Goal: Transaction & Acquisition: Book appointment/travel/reservation

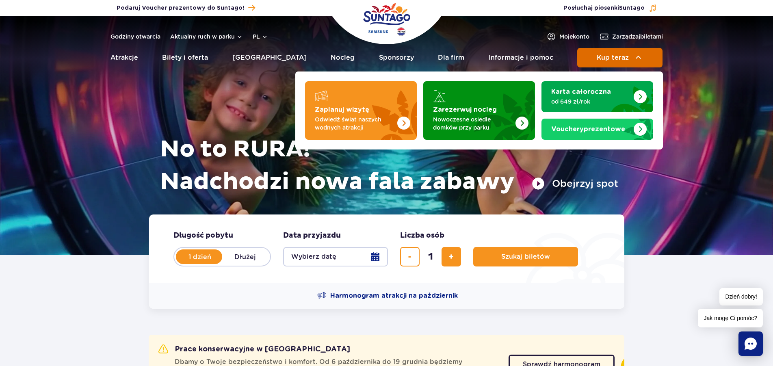
click at [628, 61] on span "Kup teraz" at bounding box center [613, 57] width 32 height 7
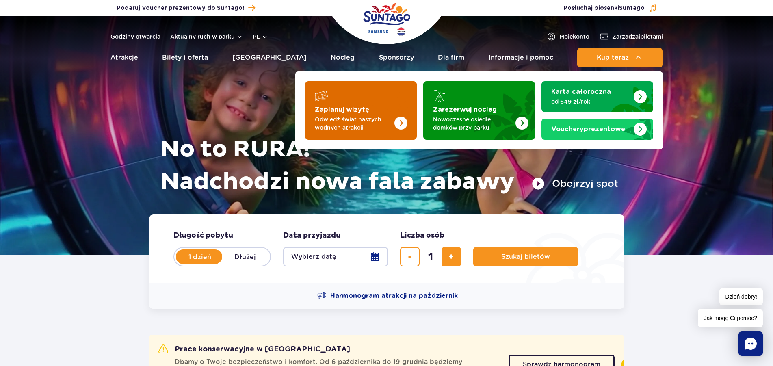
click at [347, 106] on strong "Zaplanuj wizytę" at bounding box center [342, 109] width 54 height 7
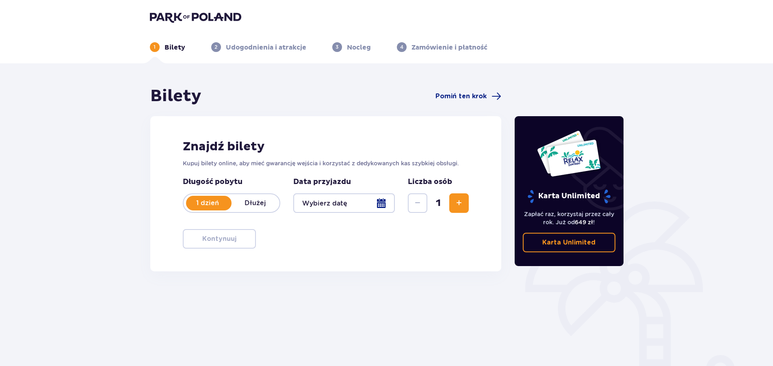
click at [356, 202] on div at bounding box center [344, 203] width 102 height 20
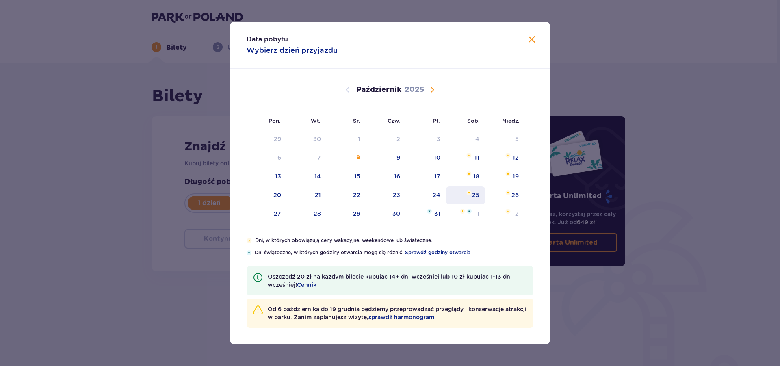
click at [472, 194] on div "25" at bounding box center [465, 196] width 39 height 18
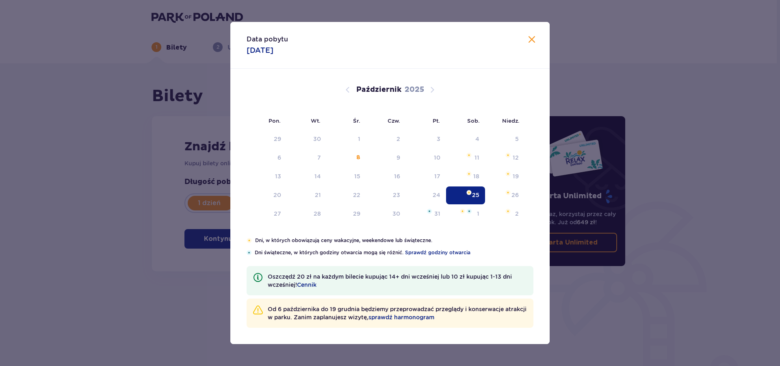
type input "25.10.25"
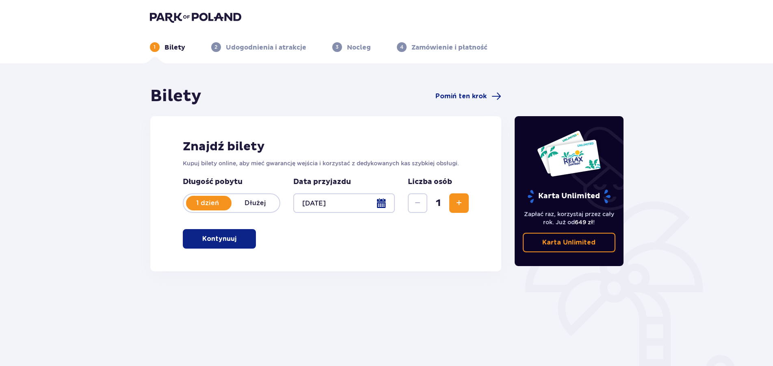
click at [463, 204] on span "Zwiększ" at bounding box center [459, 203] width 10 height 10
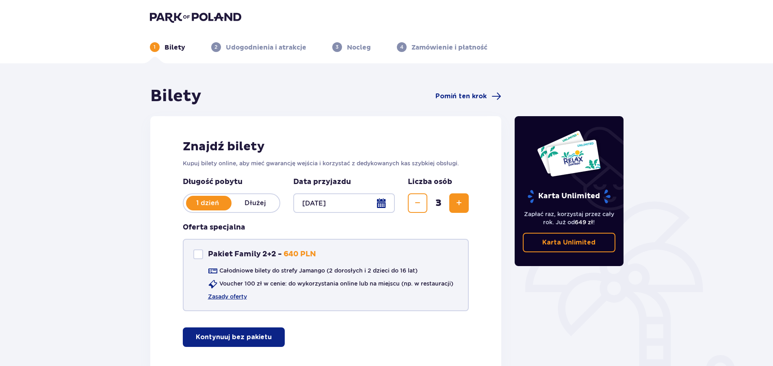
scroll to position [41, 0]
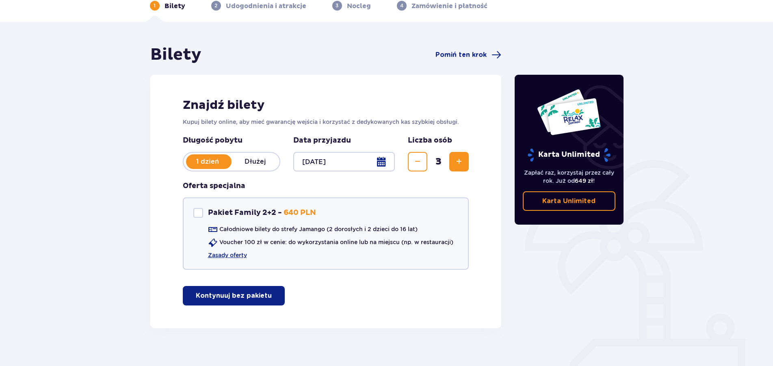
click at [259, 298] on p "Kontynuuj bez pakietu" at bounding box center [234, 295] width 76 height 9
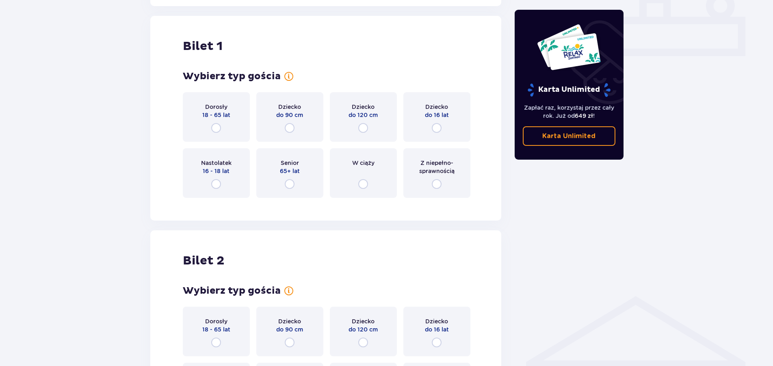
scroll to position [370, 0]
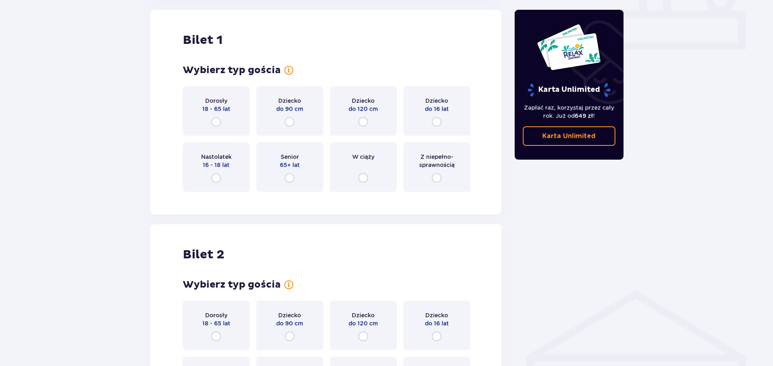
click at [215, 122] on input "radio" at bounding box center [216, 122] width 10 height 10
radio input "true"
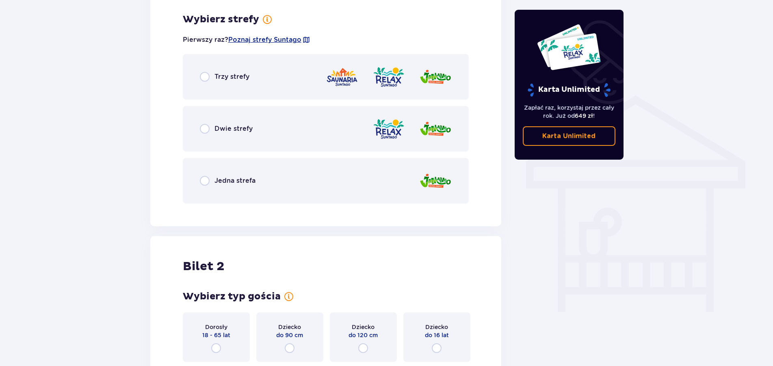
scroll to position [568, 0]
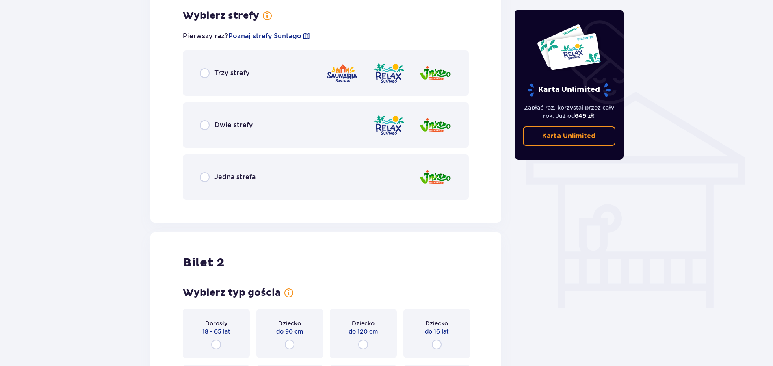
click at [203, 176] on input "radio" at bounding box center [205, 177] width 10 height 10
radio input "true"
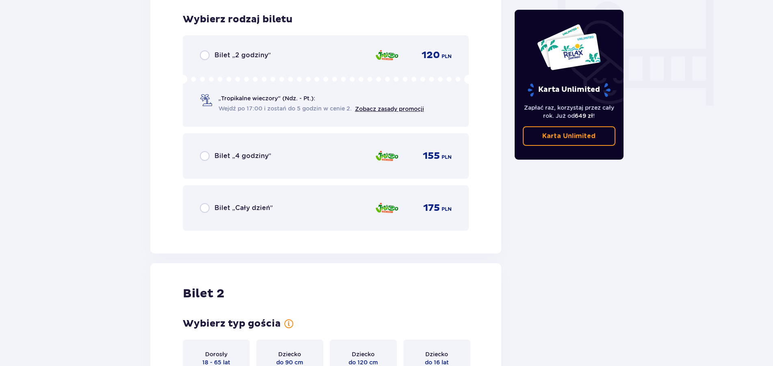
scroll to position [775, 0]
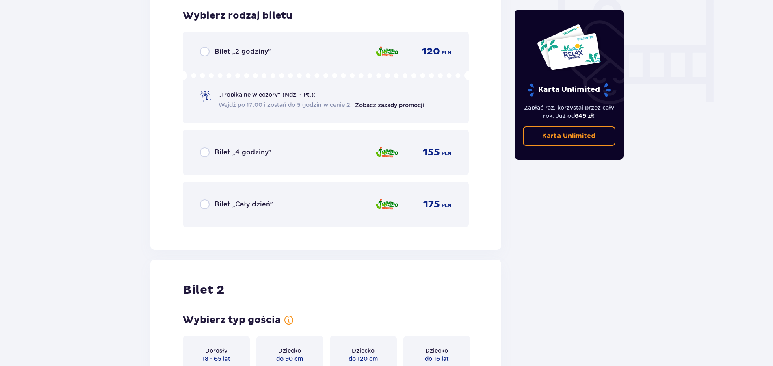
click at [204, 203] on input "radio" at bounding box center [205, 205] width 10 height 10
radio input "true"
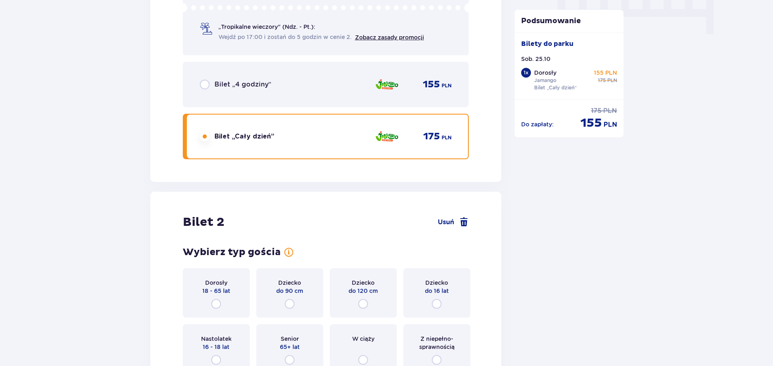
scroll to position [1025, 0]
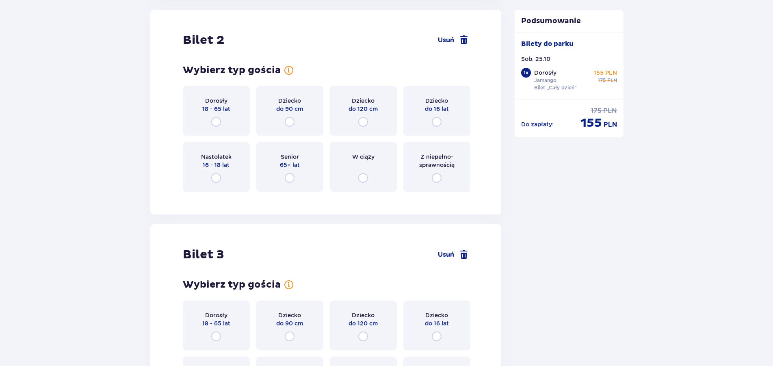
click at [217, 122] on input "radio" at bounding box center [216, 122] width 10 height 10
radio input "true"
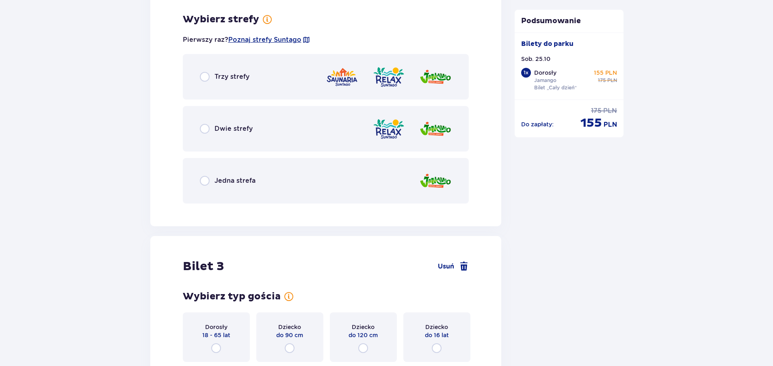
scroll to position [1223, 0]
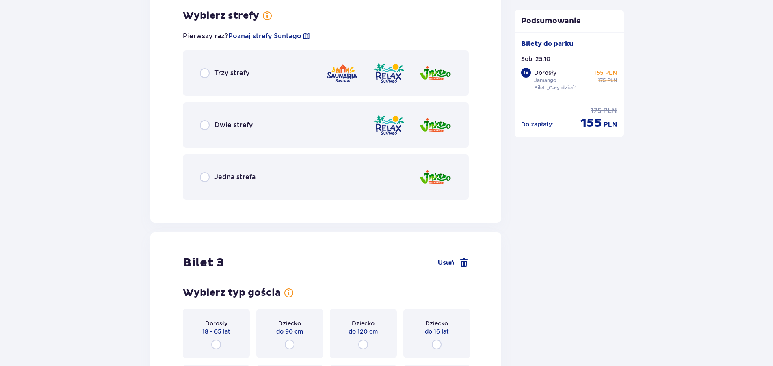
click at [202, 178] on input "radio" at bounding box center [205, 177] width 10 height 10
radio input "true"
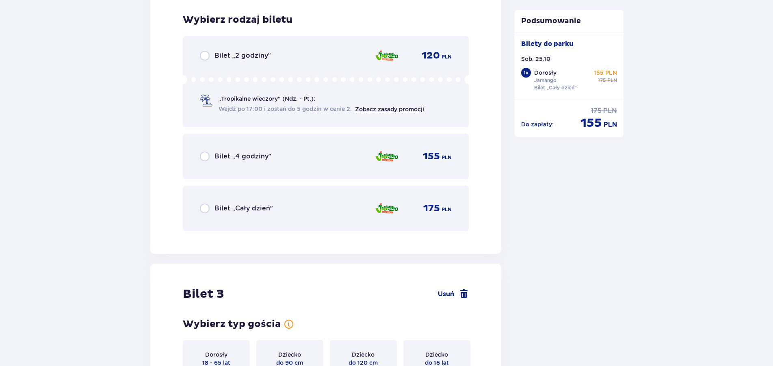
scroll to position [1430, 0]
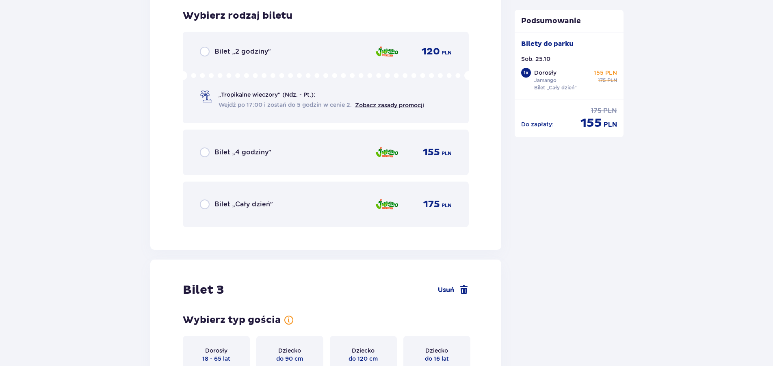
click at [205, 204] on input "radio" at bounding box center [205, 205] width 10 height 10
radio input "true"
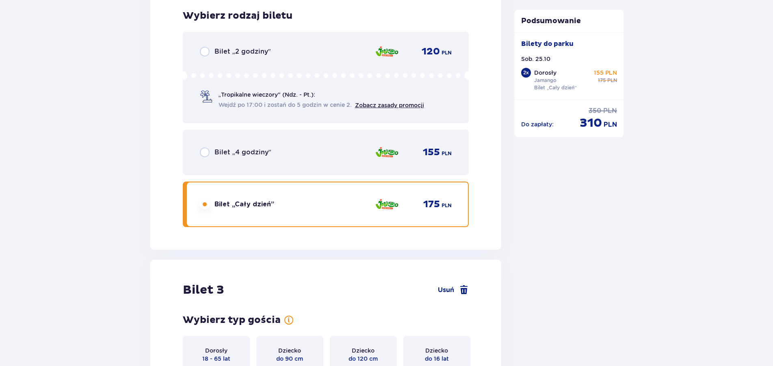
scroll to position [1616, 0]
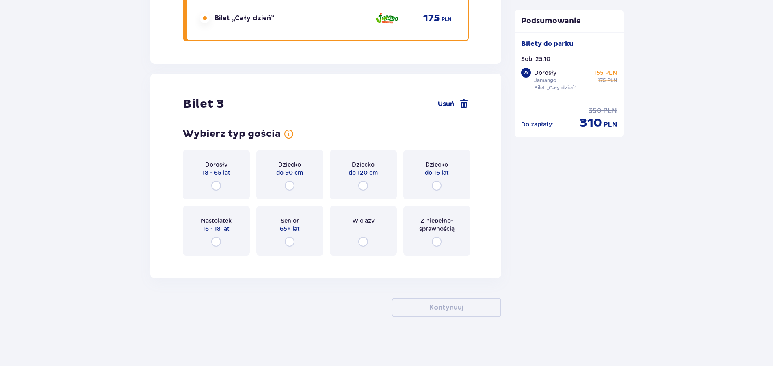
click at [292, 187] on input "radio" at bounding box center [290, 186] width 10 height 10
radio input "true"
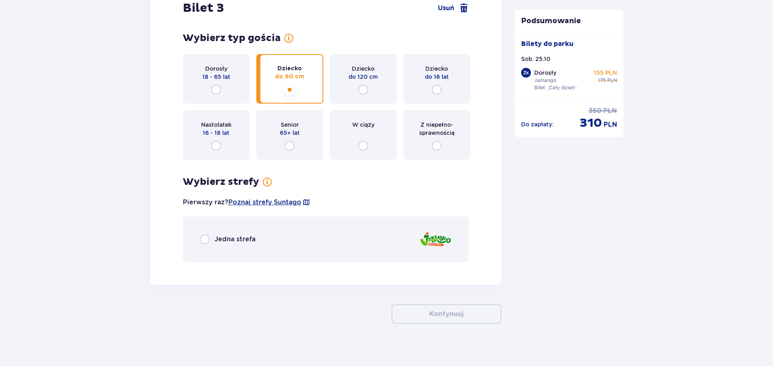
scroll to position [1718, 0]
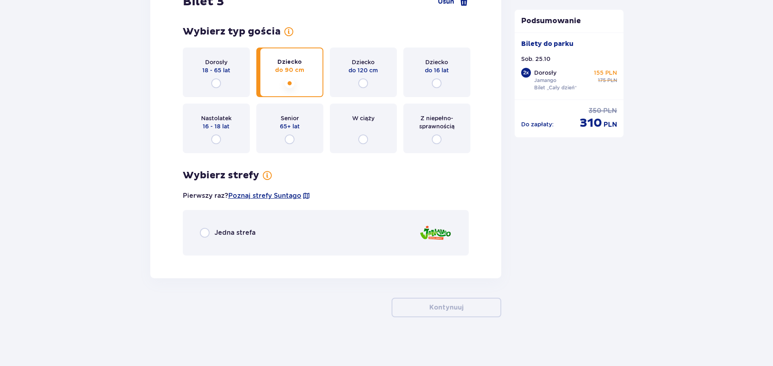
click at [240, 235] on span "Jedna strefa" at bounding box center [235, 232] width 41 height 9
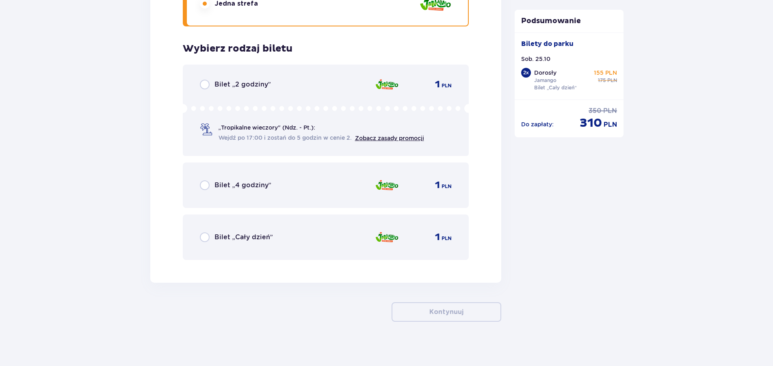
scroll to position [1952, 0]
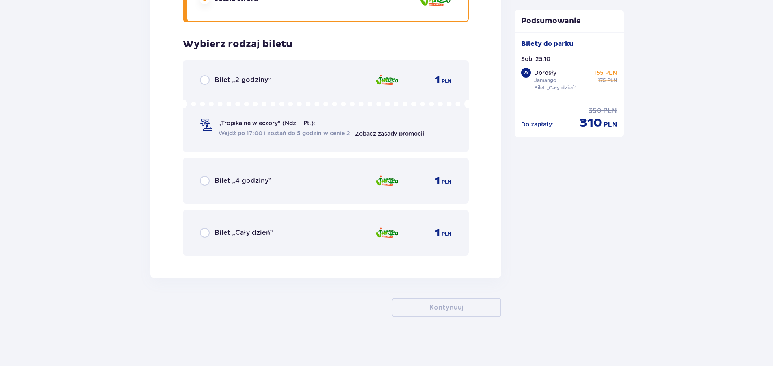
click at [288, 234] on div "Bilet „Cały dzień” 1 PLN" at bounding box center [326, 232] width 252 height 17
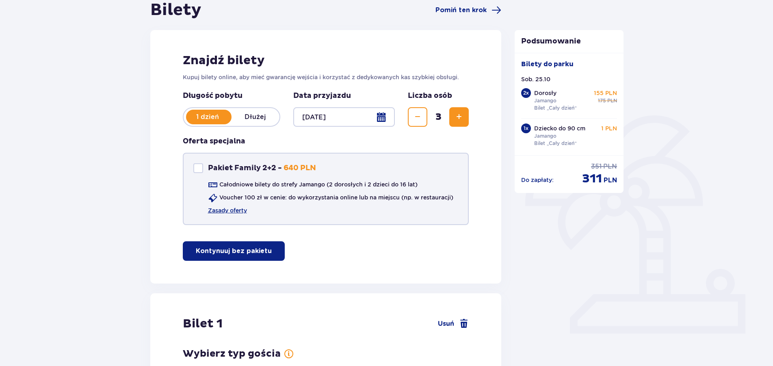
scroll to position [0, 0]
